Goal: Transaction & Acquisition: Download file/media

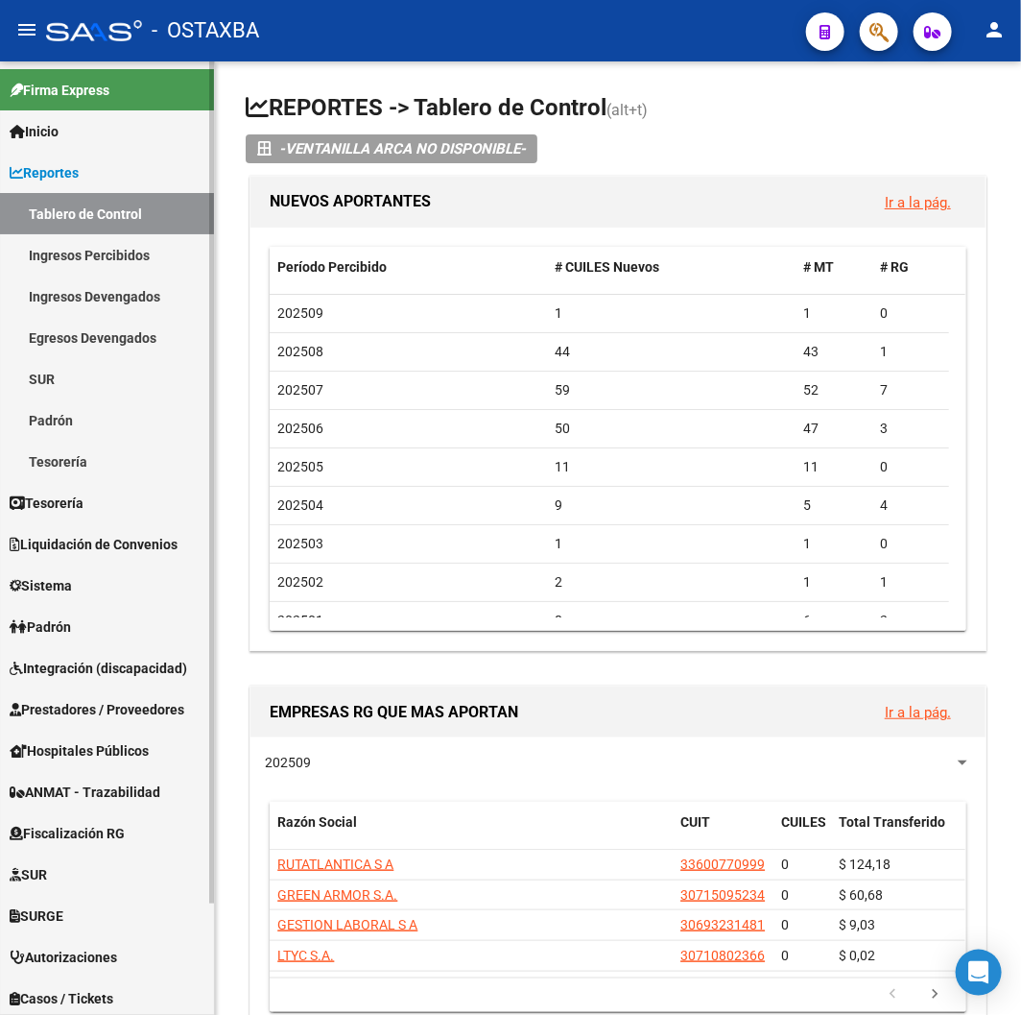
click at [78, 609] on link "Padrón" at bounding box center [107, 626] width 214 height 41
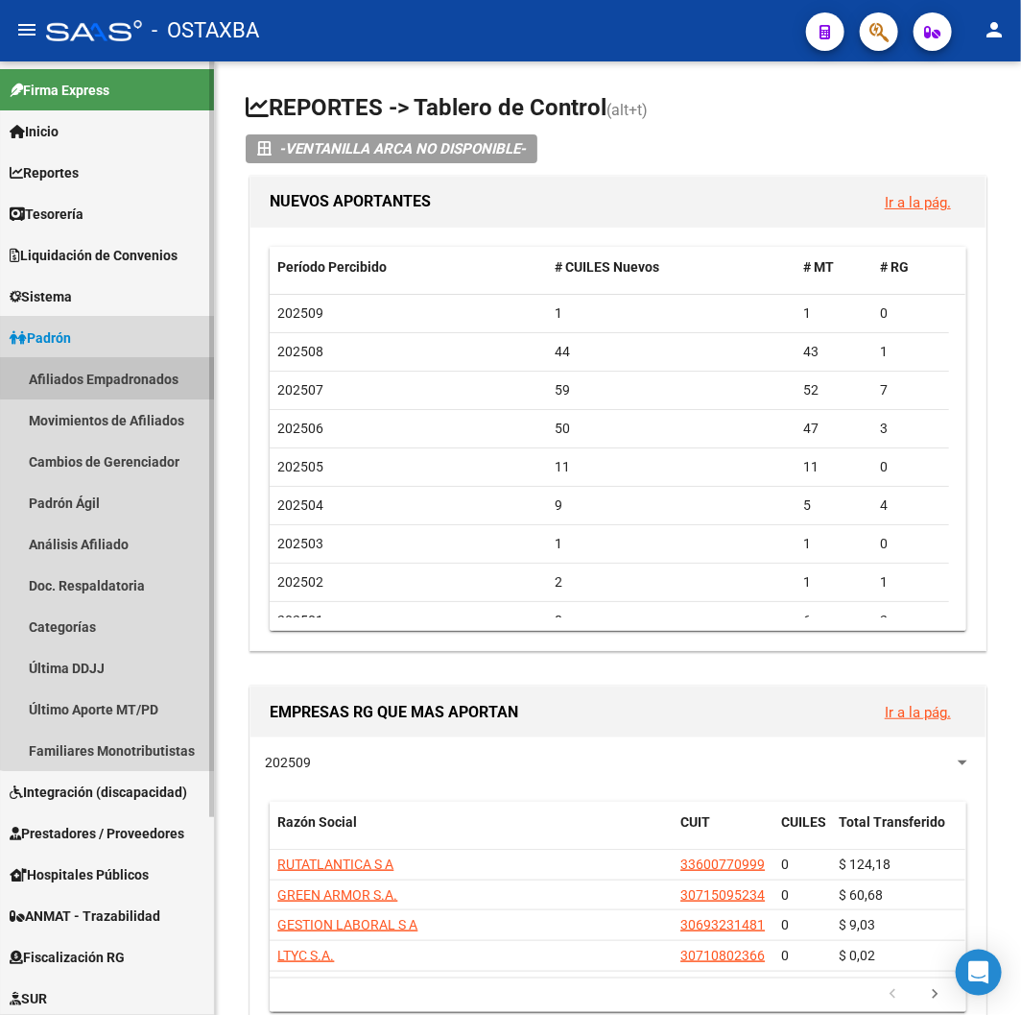
click at [116, 370] on link "Afiliados Empadronados" at bounding box center [107, 378] width 214 height 41
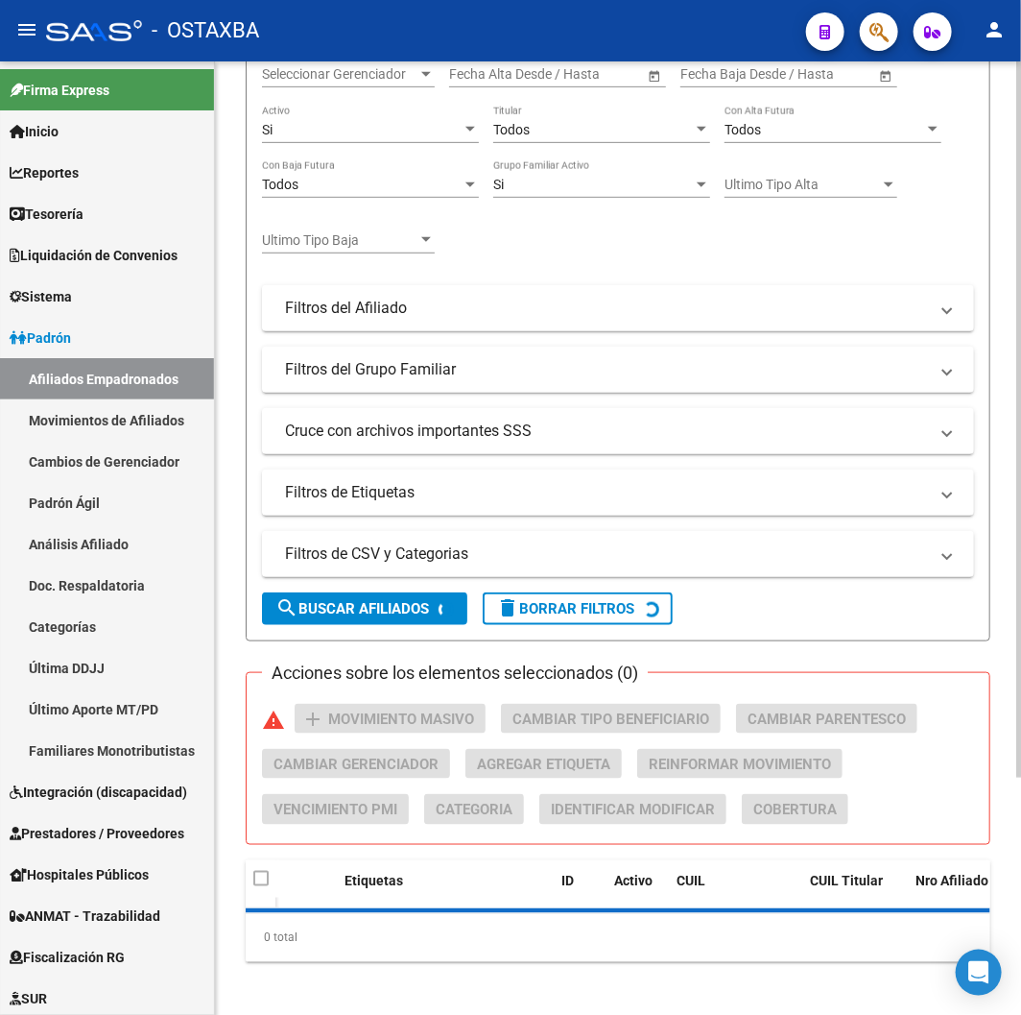
scroll to position [318, 0]
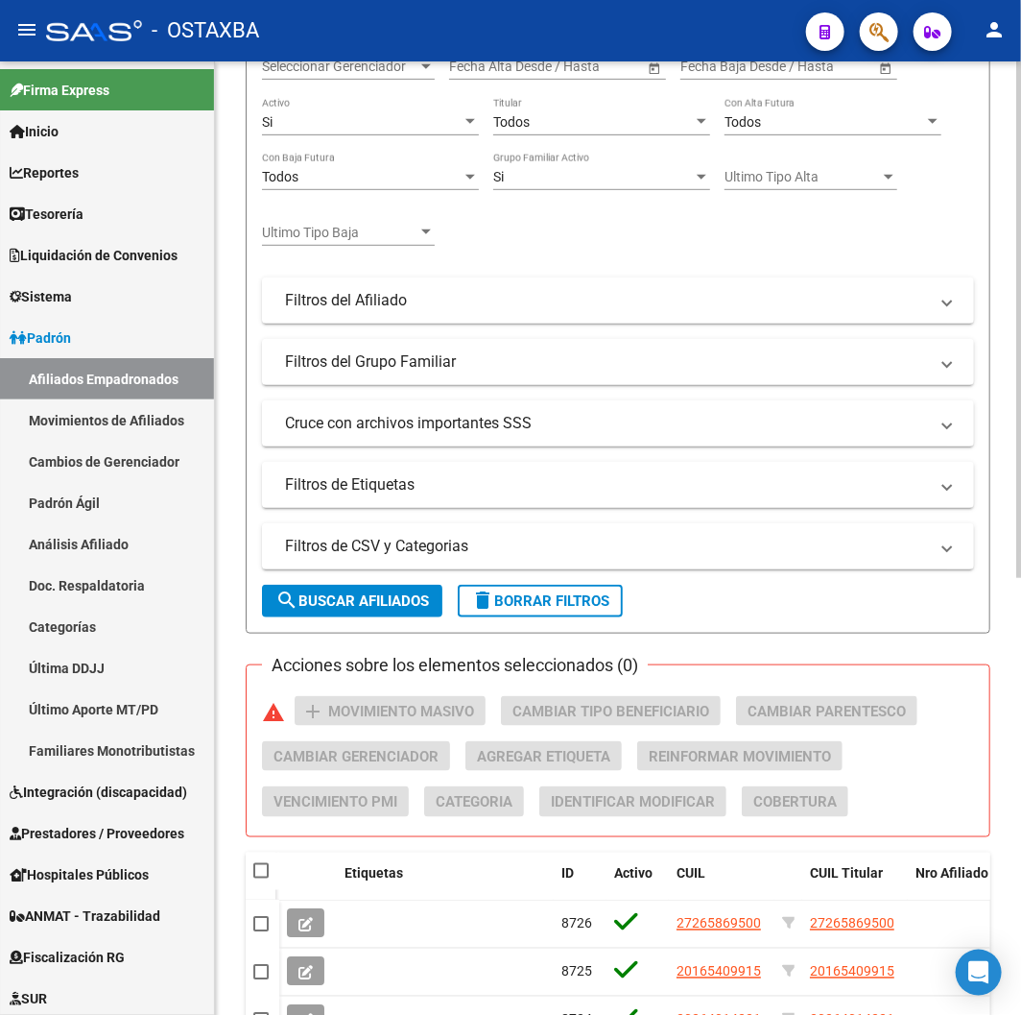
click at [392, 125] on div "Si" at bounding box center [362, 122] width 200 height 16
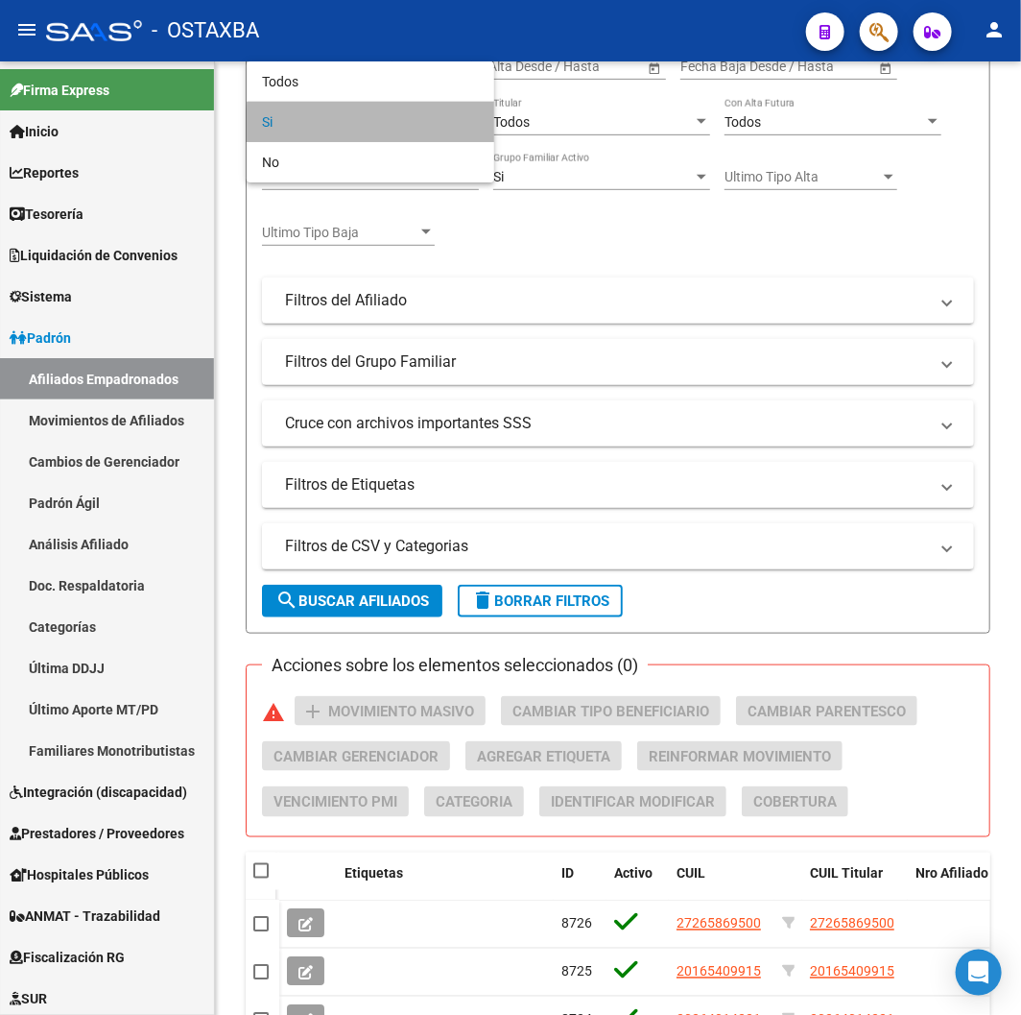
click at [389, 126] on span "Si" at bounding box center [370, 122] width 217 height 40
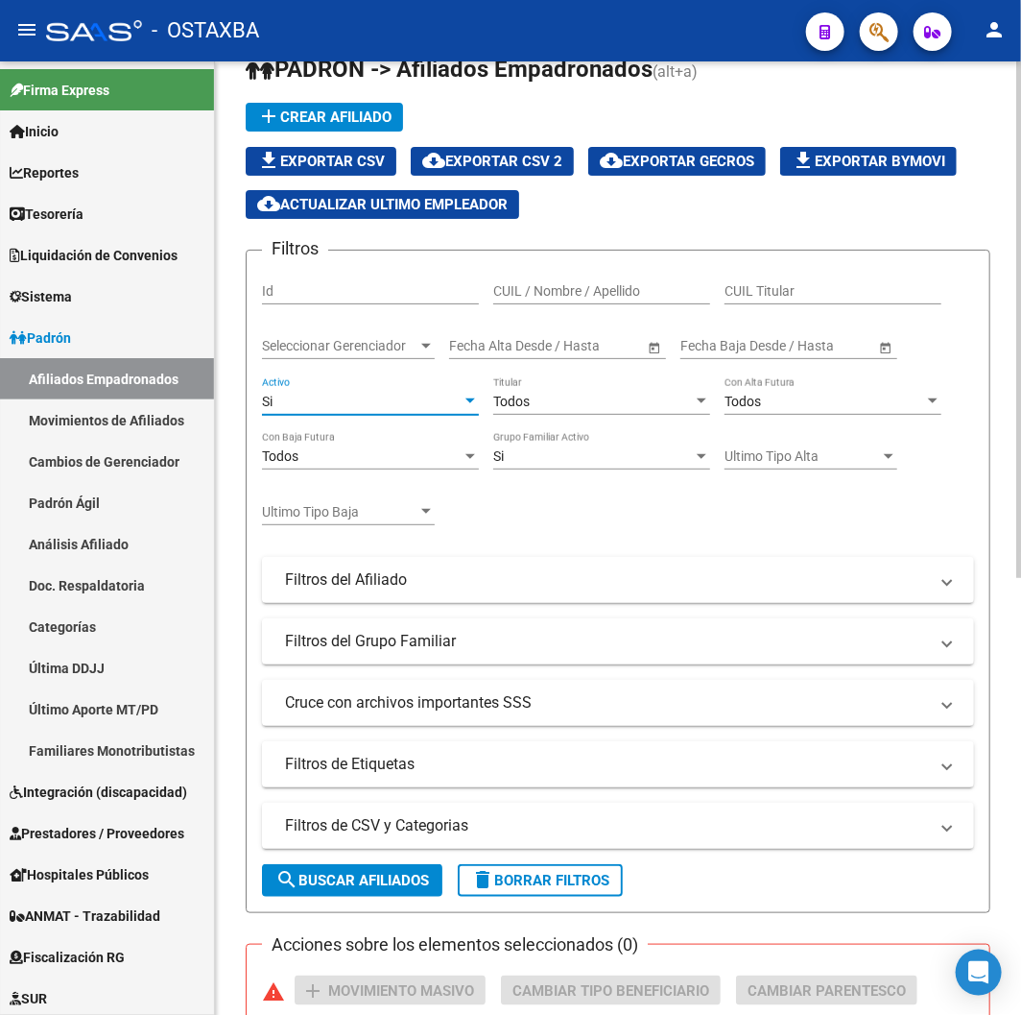
scroll to position [0, 0]
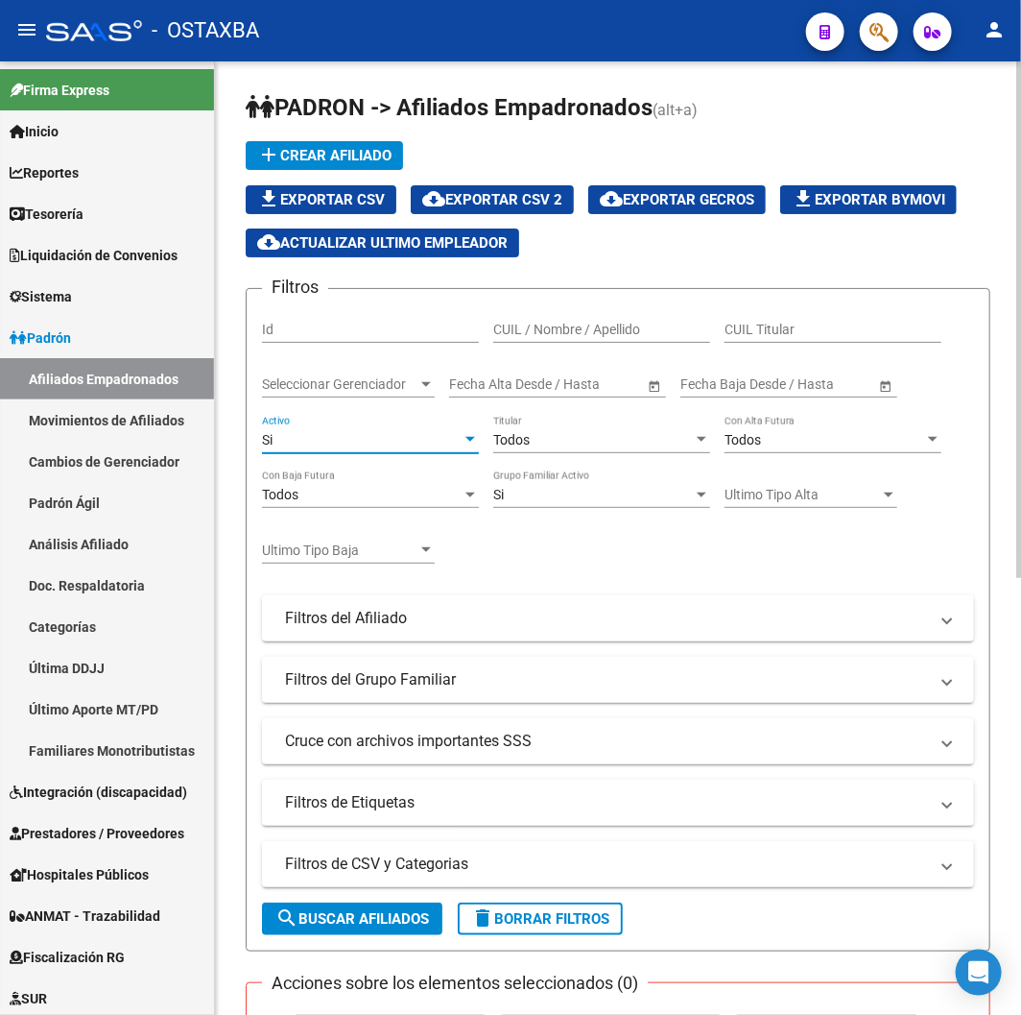
click at [492, 204] on span "cloud_download Exportar CSV 2" at bounding box center [492, 199] width 140 height 17
